Goal: Task Accomplishment & Management: Use online tool/utility

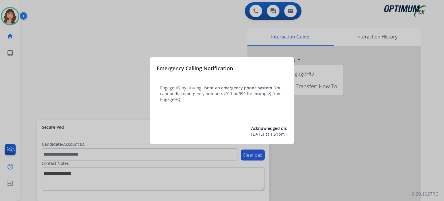
click at [214, 27] on div at bounding box center [222, 100] width 444 height 201
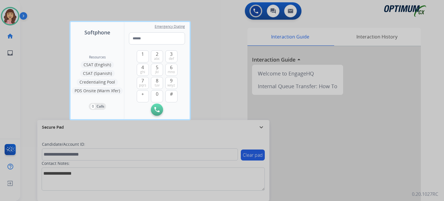
click at [229, 40] on div at bounding box center [222, 100] width 444 height 201
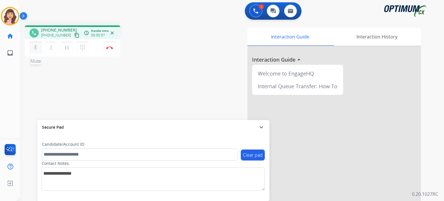
click at [35, 51] on button "mic Mute" at bounding box center [35, 48] width 12 height 12
click at [35, 49] on mat-icon "mic_off" at bounding box center [35, 47] width 7 height 7
click at [74, 36] on mat-icon "content_copy" at bounding box center [76, 35] width 5 height 5
click at [133, 71] on div "phone [PHONE_NUMBER] [PHONE_NUMBER] content_copy access_time Call metrics Queue…" at bounding box center [225, 141] width 410 height 241
drag, startPoint x: 133, startPoint y: 71, endPoint x: 108, endPoint y: 50, distance: 33.0
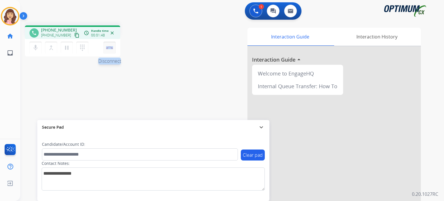
click at [108, 50] on div "phone [PHONE_NUMBER] [PHONE_NUMBER] content_copy access_time Call metrics Queue…" at bounding box center [225, 141] width 410 height 241
click at [111, 41] on div "mic Mute merge_type Bridge pause Hold dialpad Dialpad Disconnect" at bounding box center [72, 47] width 95 height 17
click at [110, 45] on button "Disconnect" at bounding box center [109, 48] width 12 height 12
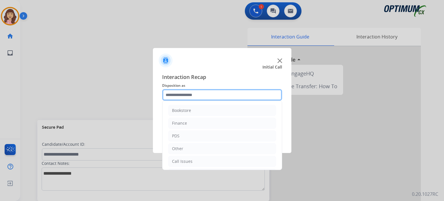
click at [199, 94] on input "text" at bounding box center [222, 95] width 120 height 12
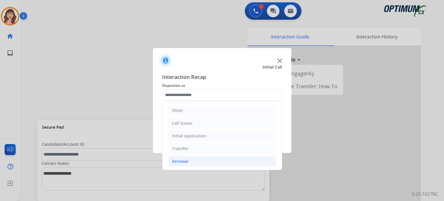
click at [187, 161] on div "Renewal" at bounding box center [180, 161] width 16 height 6
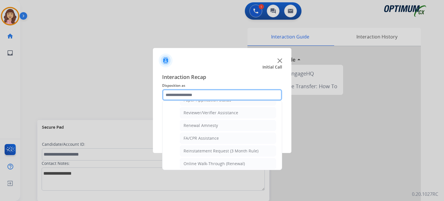
scroll to position [220, 0]
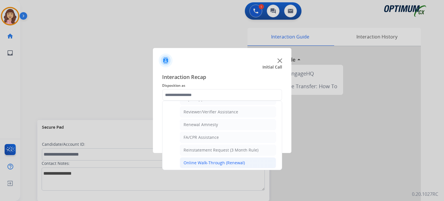
click at [231, 160] on div "Online Walk-Through (Renewal)" at bounding box center [213, 163] width 61 height 6
type input "**********"
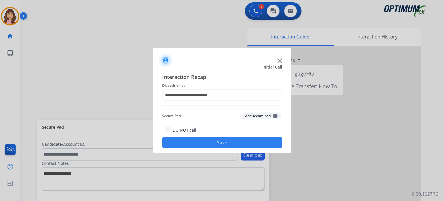
click at [238, 142] on button "Save" at bounding box center [222, 143] width 120 height 12
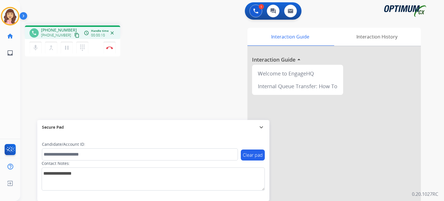
click at [74, 36] on mat-icon "content_copy" at bounding box center [76, 35] width 5 height 5
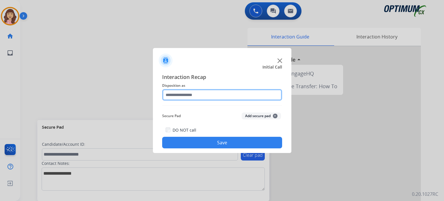
click at [186, 94] on input "text" at bounding box center [222, 95] width 120 height 12
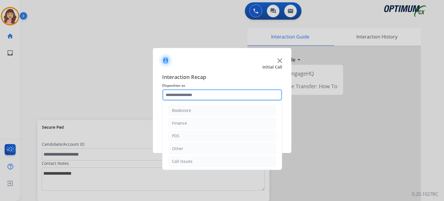
scroll to position [38, 0]
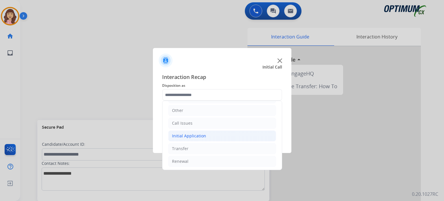
click at [211, 133] on li "Initial Application" at bounding box center [222, 135] width 108 height 11
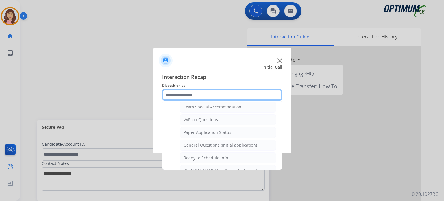
scroll to position [303, 0]
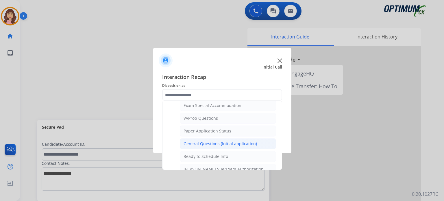
click at [219, 141] on div "General Questions (Initial application)" at bounding box center [219, 144] width 73 height 6
type input "**********"
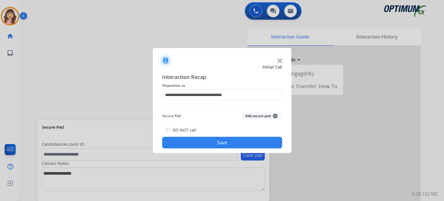
click at [237, 139] on button "Save" at bounding box center [222, 143] width 120 height 12
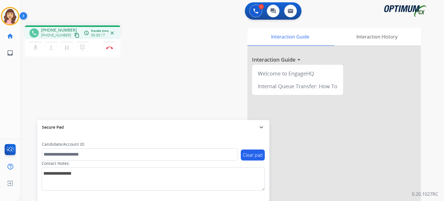
click at [74, 34] on mat-icon "content_copy" at bounding box center [76, 35] width 5 height 5
click at [112, 48] on img at bounding box center [109, 47] width 7 height 3
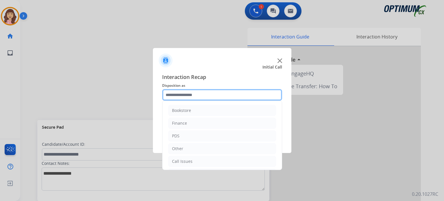
click at [204, 96] on input "text" at bounding box center [222, 95] width 120 height 12
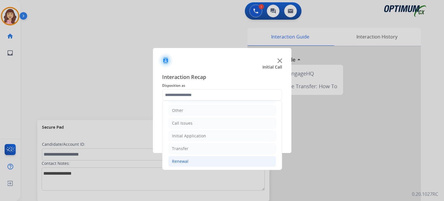
click at [182, 160] on div "Renewal" at bounding box center [180, 161] width 16 height 6
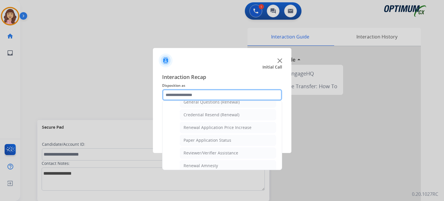
scroll to position [168, 0]
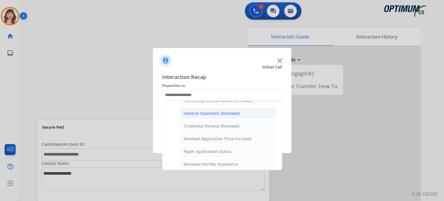
click at [218, 113] on div "General Questions (Renewal)" at bounding box center [211, 113] width 56 height 6
type input "**********"
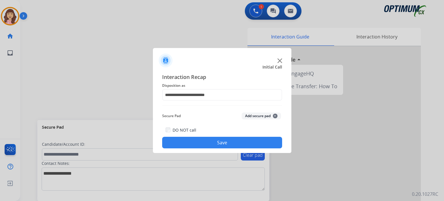
click at [220, 140] on button "Save" at bounding box center [222, 143] width 120 height 12
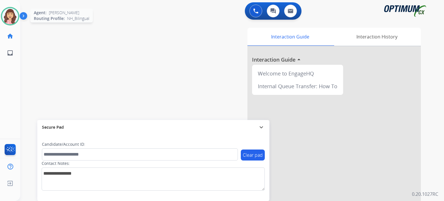
click at [12, 17] on img at bounding box center [10, 16] width 16 height 16
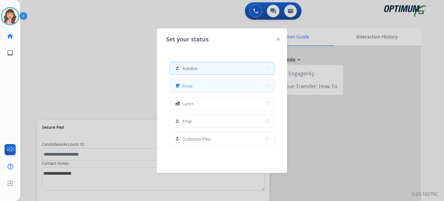
click at [210, 86] on button "free_breakfast Break" at bounding box center [221, 86] width 105 height 12
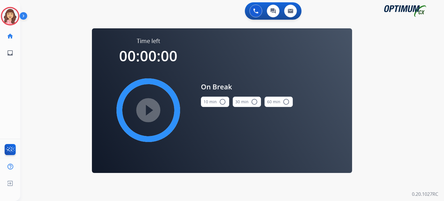
click at [223, 103] on mat-icon "radio_button_unchecked" at bounding box center [222, 101] width 7 height 7
click at [148, 108] on mat-icon "play_circle_filled" at bounding box center [148, 110] width 7 height 7
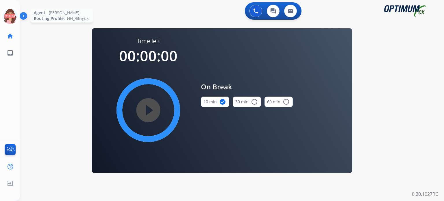
click at [14, 15] on icon at bounding box center [10, 16] width 19 height 19
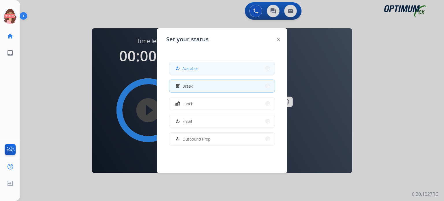
click at [187, 66] on span "Available" at bounding box center [189, 68] width 15 height 6
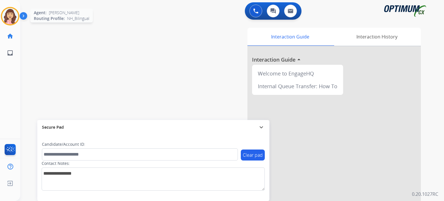
click at [7, 22] on img at bounding box center [10, 16] width 16 height 16
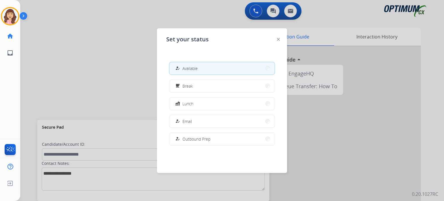
click at [103, 64] on div at bounding box center [222, 100] width 444 height 201
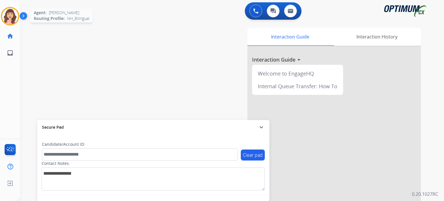
click at [10, 18] on img at bounding box center [10, 16] width 16 height 16
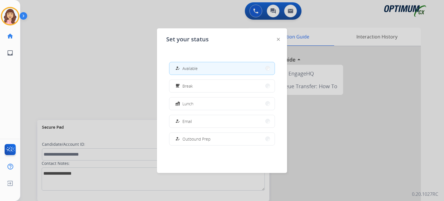
click at [104, 67] on div at bounding box center [222, 100] width 444 height 201
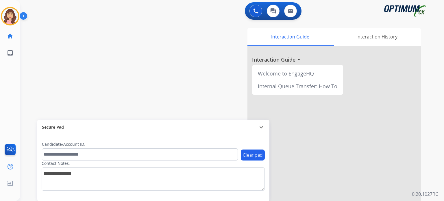
click at [195, 68] on div "Interaction Guide Interaction History Interaction Guide arrow_drop_up Welcome t…" at bounding box center [299, 145] width 243 height 234
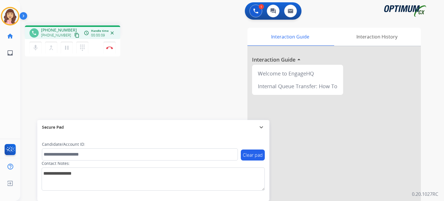
click at [74, 34] on mat-icon "content_copy" at bounding box center [76, 35] width 5 height 5
click at [109, 49] on button "Disconnect" at bounding box center [109, 48] width 12 height 12
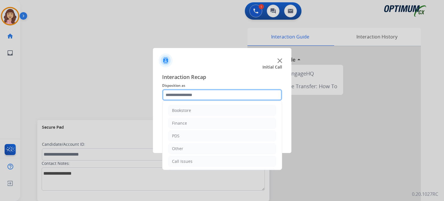
click at [200, 96] on input "text" at bounding box center [222, 95] width 120 height 12
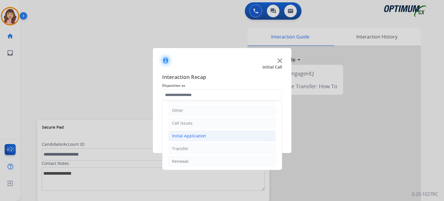
click at [201, 136] on div "Initial Application" at bounding box center [189, 136] width 34 height 6
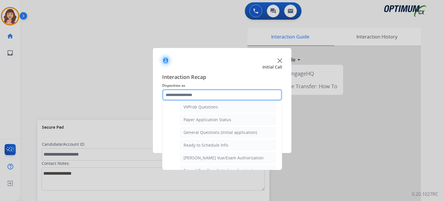
scroll to position [314, 0]
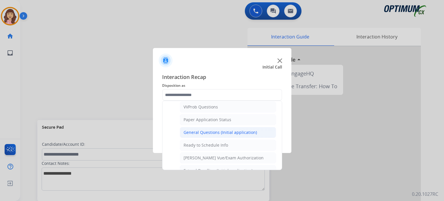
click at [227, 129] on div "General Questions (Initial application)" at bounding box center [219, 132] width 73 height 6
type input "**********"
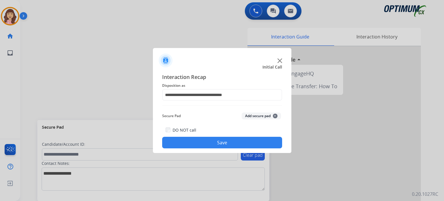
click at [220, 140] on button "Save" at bounding box center [222, 143] width 120 height 12
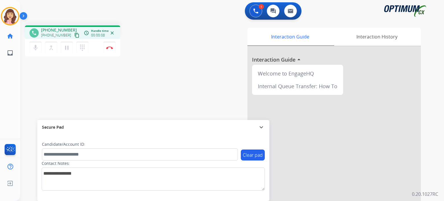
click at [73, 32] on button "content_copy" at bounding box center [76, 35] width 7 height 7
click at [36, 49] on mat-icon "mic" at bounding box center [35, 47] width 7 height 7
click at [36, 49] on mat-icon "mic_off" at bounding box center [35, 47] width 7 height 7
click at [141, 76] on div "phone [PHONE_NUMBER] [PHONE_NUMBER] content_copy access_time Call metrics Queue…" at bounding box center [225, 141] width 410 height 241
click at [109, 48] on img at bounding box center [109, 47] width 7 height 3
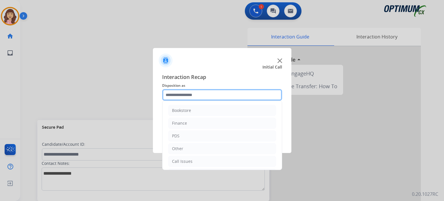
click at [207, 93] on input "text" at bounding box center [222, 95] width 120 height 12
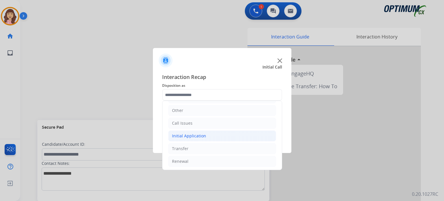
click at [197, 136] on div "Initial Application" at bounding box center [189, 136] width 34 height 6
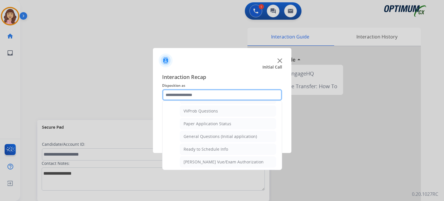
scroll to position [317, 0]
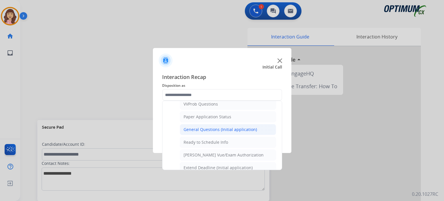
click at [221, 127] on div "General Questions (Initial application)" at bounding box center [219, 130] width 73 height 6
type input "**********"
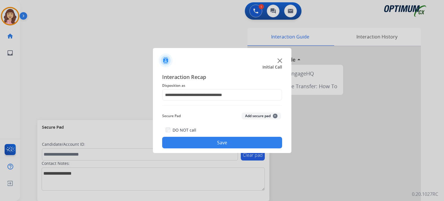
click at [220, 142] on button "Save" at bounding box center [222, 143] width 120 height 12
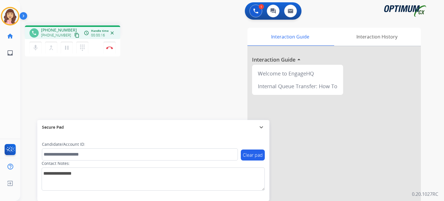
click at [74, 36] on mat-icon "content_copy" at bounding box center [76, 35] width 5 height 5
click at [110, 50] on button "Disconnect" at bounding box center [109, 48] width 12 height 12
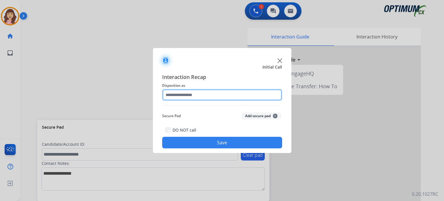
click at [198, 97] on input "text" at bounding box center [222, 95] width 120 height 12
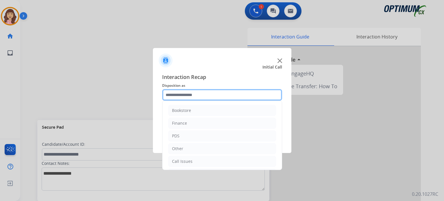
scroll to position [38, 0]
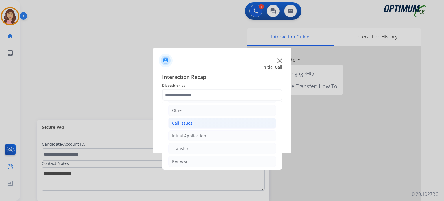
click at [185, 121] on div "Call Issues" at bounding box center [182, 123] width 21 height 6
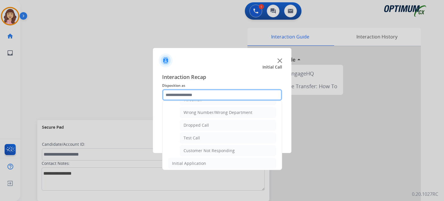
scroll to position [75, 0]
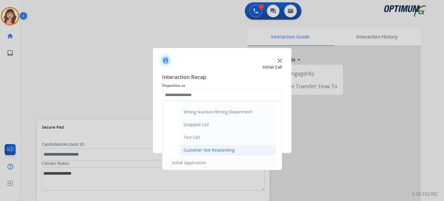
click at [216, 148] on div "Customer Not Responding" at bounding box center [208, 150] width 51 height 6
type input "**********"
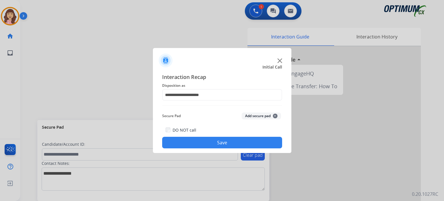
click at [215, 143] on button "Save" at bounding box center [222, 143] width 120 height 12
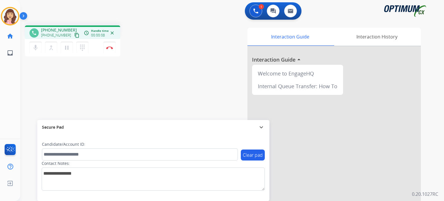
click at [74, 35] on mat-icon "content_copy" at bounding box center [76, 35] width 5 height 5
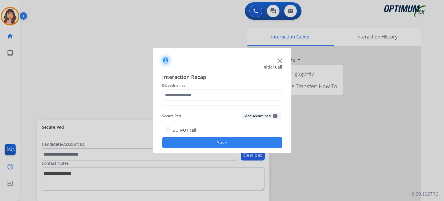
click at [109, 48] on div at bounding box center [222, 100] width 444 height 201
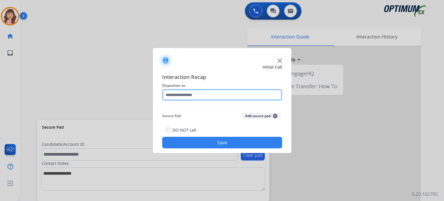
click at [214, 94] on input "text" at bounding box center [222, 95] width 120 height 12
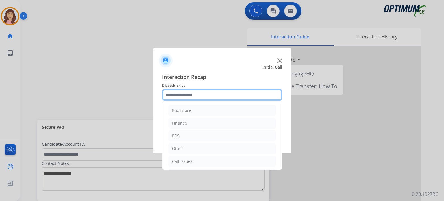
scroll to position [38, 0]
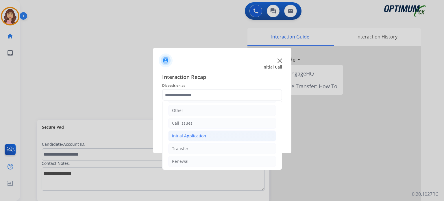
click at [209, 132] on li "Initial Application" at bounding box center [222, 135] width 108 height 11
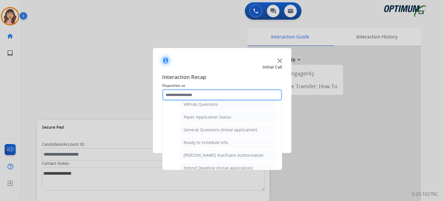
scroll to position [307, 0]
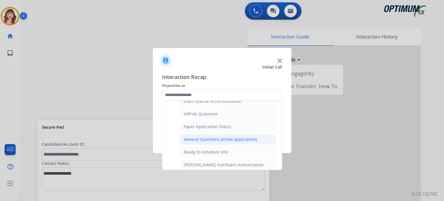
click at [223, 137] on div "General Questions (Initial application)" at bounding box center [219, 139] width 73 height 6
type input "**********"
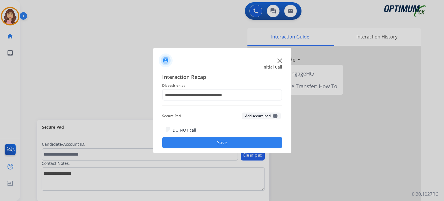
click at [223, 138] on button "Save" at bounding box center [222, 143] width 120 height 12
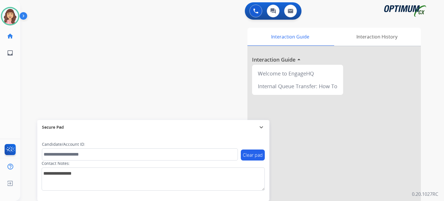
click at [135, 54] on div "swap_horiz Break voice bridge close_fullscreen Connect 3-Way Call merge_type Se…" at bounding box center [225, 141] width 410 height 241
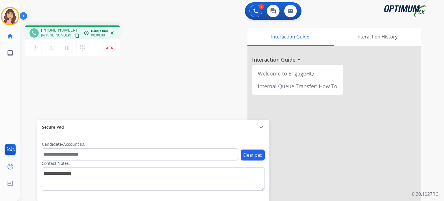
click at [74, 36] on mat-icon "content_copy" at bounding box center [76, 35] width 5 height 5
click at [109, 49] on button "Disconnect" at bounding box center [109, 48] width 12 height 12
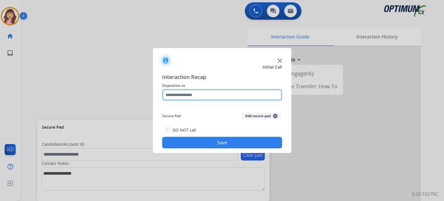
click at [209, 96] on input "text" at bounding box center [222, 95] width 120 height 12
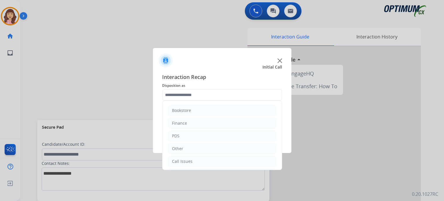
click at [282, 121] on div "Interaction Recap Disposition as Bookstore Finance PDS Other Call Issues Initia…" at bounding box center [222, 110] width 138 height 85
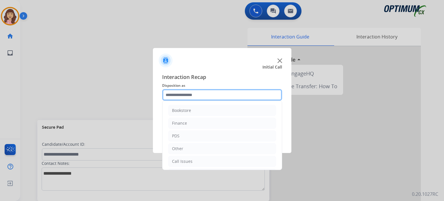
click at [254, 95] on input "text" at bounding box center [222, 95] width 120 height 12
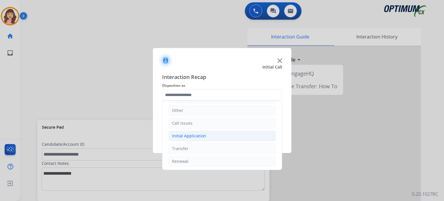
click at [200, 135] on div "Initial Application" at bounding box center [189, 136] width 34 height 6
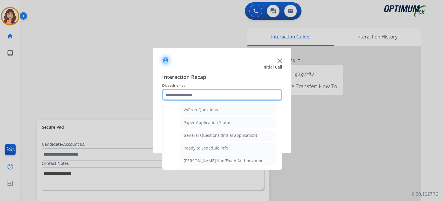
scroll to position [314, 0]
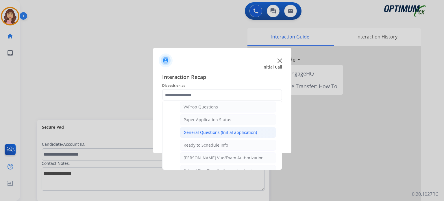
click at [216, 131] on div "General Questions (Initial application)" at bounding box center [219, 132] width 73 height 6
type input "**********"
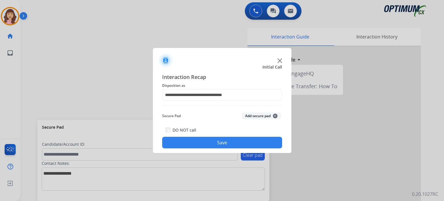
click at [228, 144] on button "Save" at bounding box center [222, 143] width 120 height 12
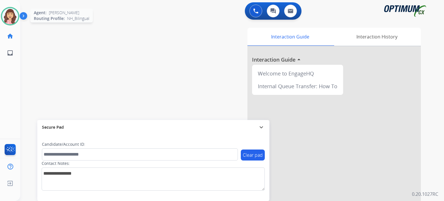
click at [14, 16] on img at bounding box center [10, 16] width 16 height 16
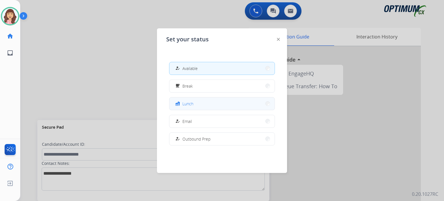
click at [194, 101] on button "fastfood Lunch" at bounding box center [221, 103] width 105 height 12
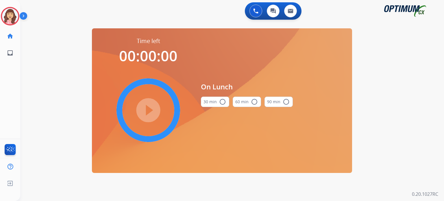
click at [218, 105] on button "30 min radio_button_unchecked" at bounding box center [215, 102] width 28 height 10
click at [147, 110] on mat-icon "play_circle_filled" at bounding box center [148, 110] width 7 height 7
